Goal: Find contact information: Find contact information

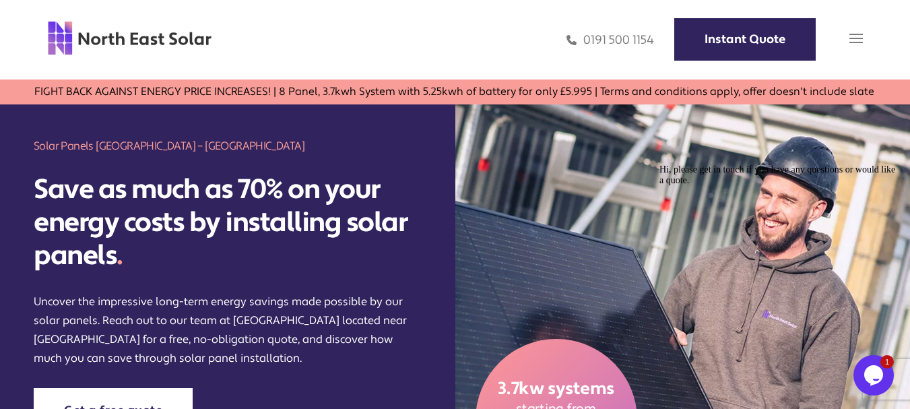
click at [855, 34] on img at bounding box center [856, 38] width 13 height 13
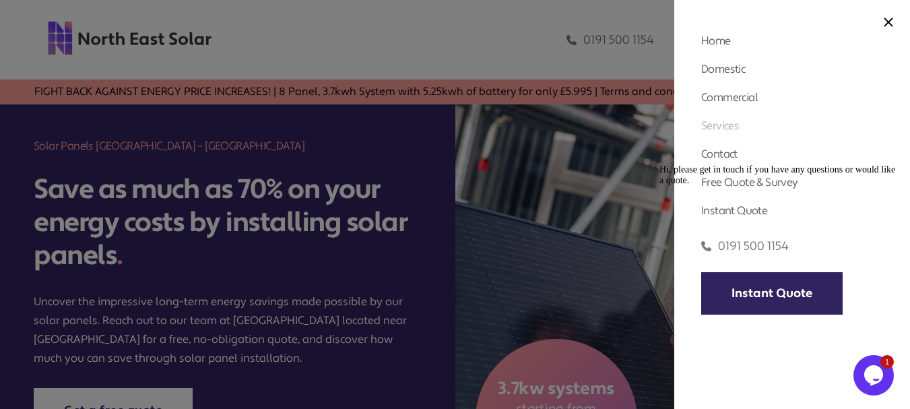
click at [712, 129] on link "Services" at bounding box center [721, 126] width 38 height 14
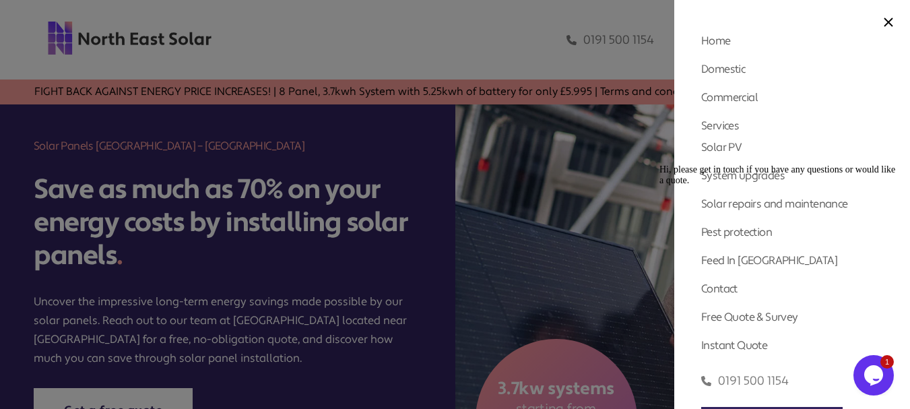
click at [352, 32] on div at bounding box center [455, 204] width 910 height 409
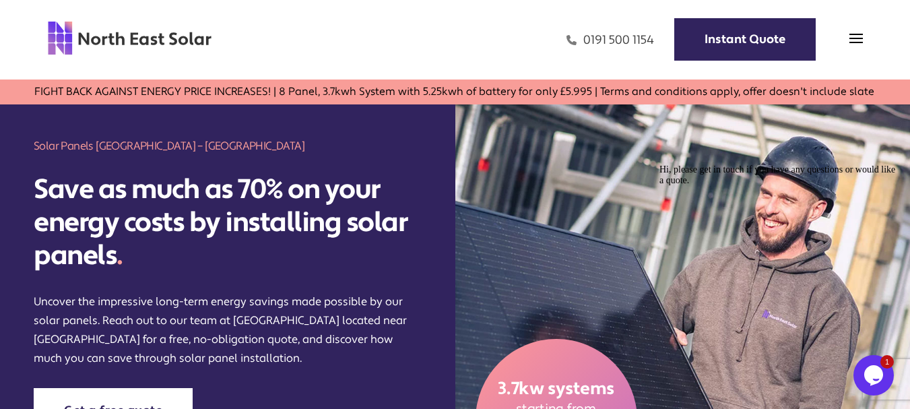
drag, startPoint x: 659, startPoint y: 36, endPoint x: 652, endPoint y: 42, distance: 9.5
click at [652, 42] on div "0191 500 1154 Instant Quote" at bounding box center [537, 39] width 651 height 39
copy link "0191 500 1154"
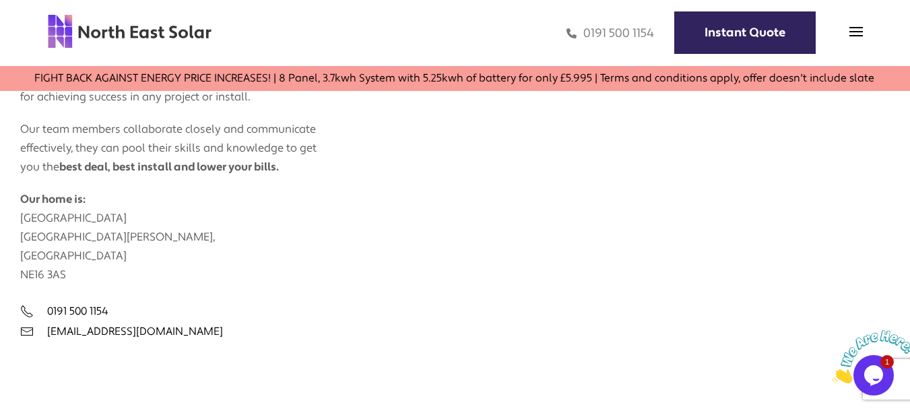
scroll to position [539, 0]
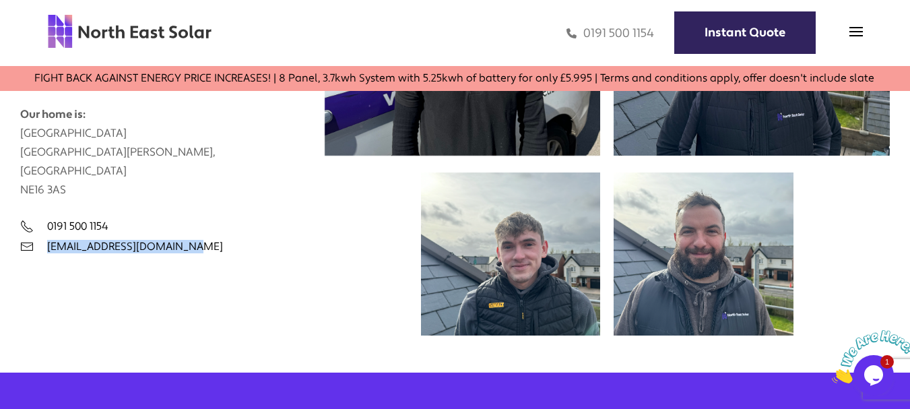
drag, startPoint x: 206, startPoint y: 253, endPoint x: 47, endPoint y: 255, distance: 159.0
click at [47, 253] on div "[EMAIL_ADDRESS][DOMAIN_NAME]" at bounding box center [172, 246] width 305 height 13
copy link "[EMAIL_ADDRESS][DOMAIN_NAME]"
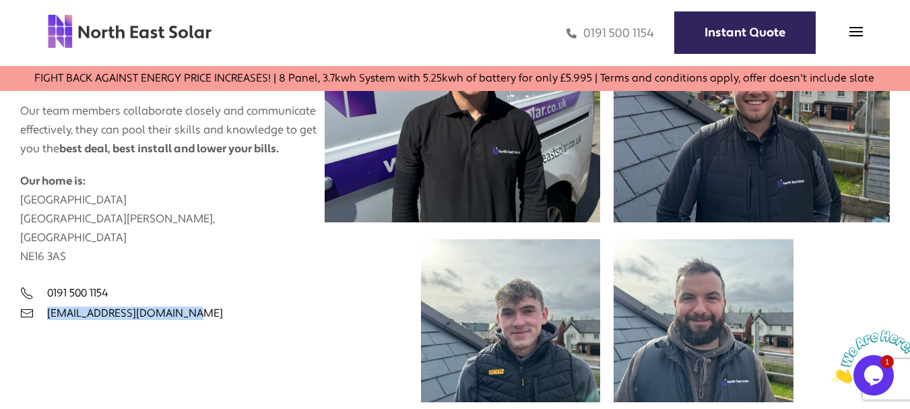
scroll to position [472, 0]
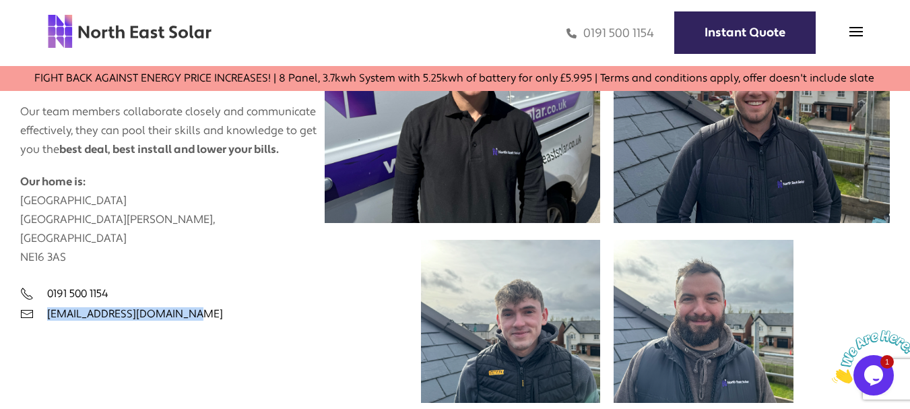
copy link "[EMAIL_ADDRESS][DOMAIN_NAME]"
